Goal: Information Seeking & Learning: Learn about a topic

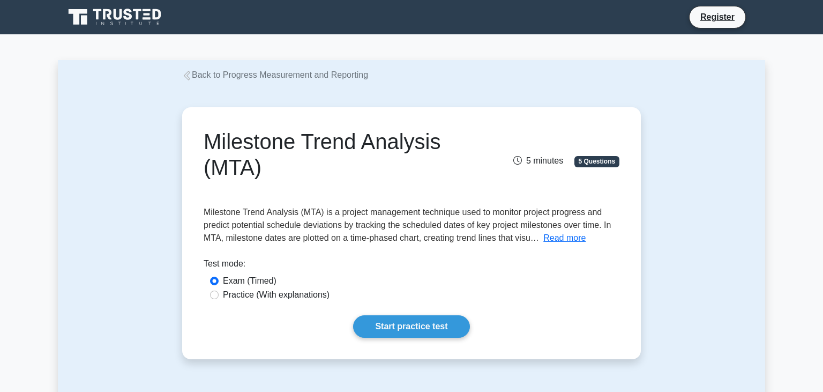
click at [251, 76] on link "Back to Progress Measurement and Reporting" at bounding box center [275, 74] width 186 height 9
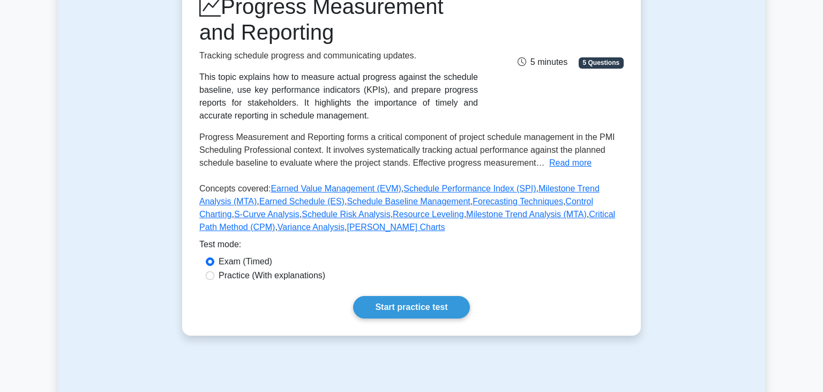
scroll to position [166, 0]
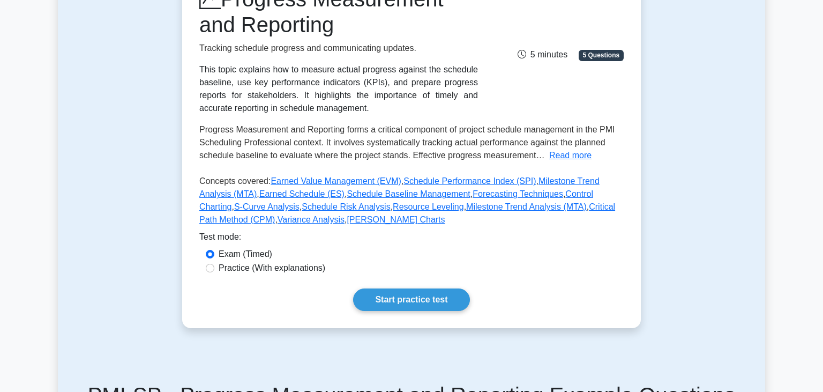
click at [310, 271] on label "Practice (With explanations)" at bounding box center [272, 268] width 107 height 13
click at [214, 271] on input "Practice (With explanations)" at bounding box center [210, 268] width 9 height 9
radio input "true"
click at [407, 299] on link "Start practice test" at bounding box center [411, 299] width 116 height 23
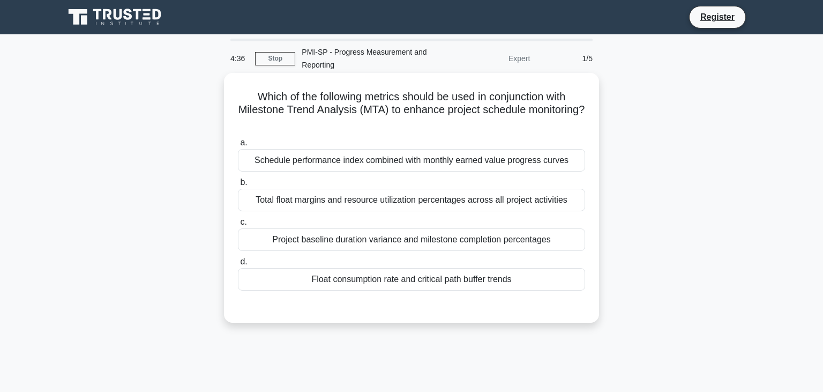
click at [396, 239] on div "Project baseline duration variance and milestone completion percentages" at bounding box center [411, 239] width 347 height 23
click at [238, 226] on input "c. Project baseline duration variance and milestone completion percentages" at bounding box center [238, 222] width 0 height 7
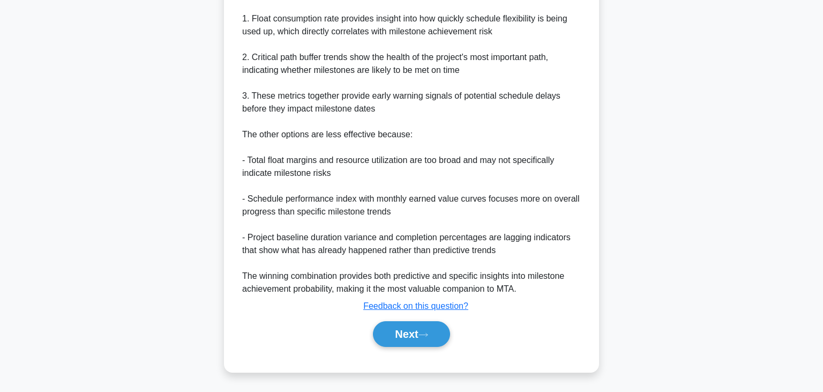
scroll to position [288, 0]
